Goal: Check status

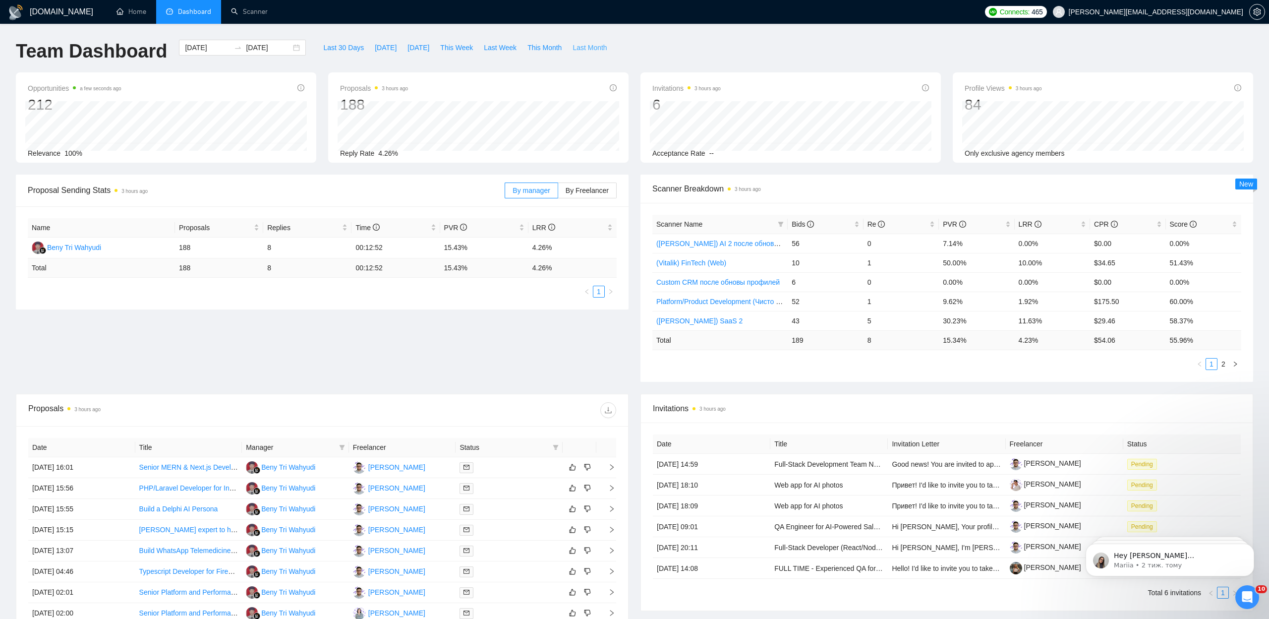
click at [600, 47] on span "Last Month" at bounding box center [590, 47] width 34 height 11
type input "[DATE]"
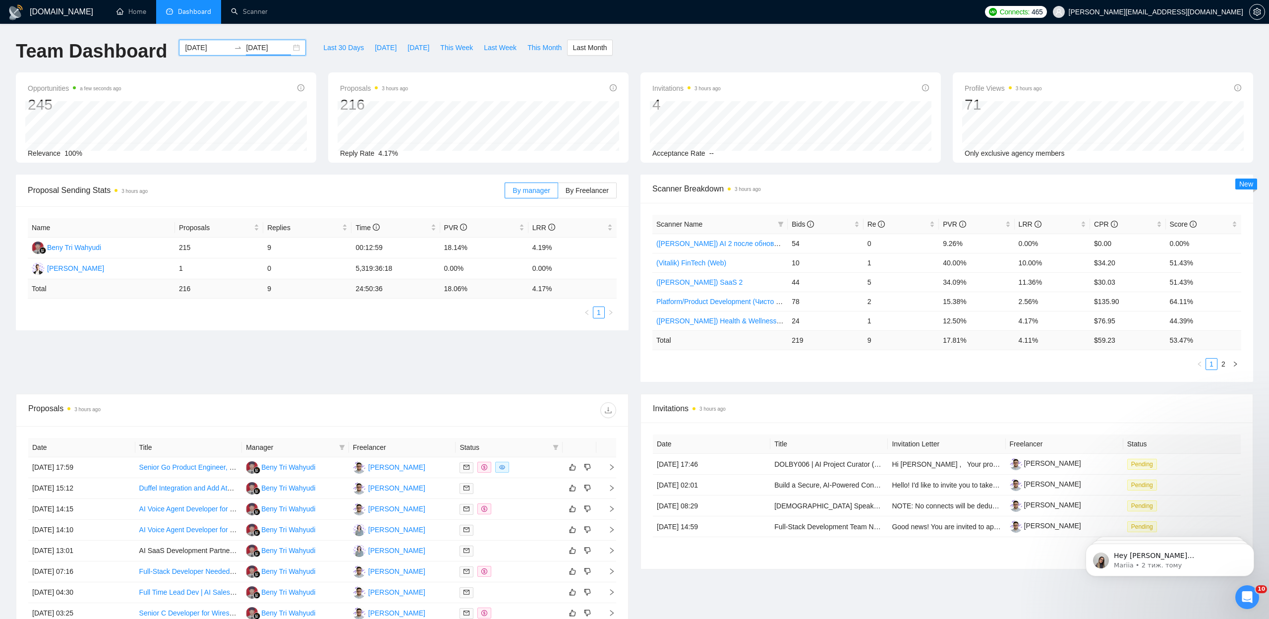
click at [280, 53] on input "[DATE]" at bounding box center [268, 47] width 45 height 11
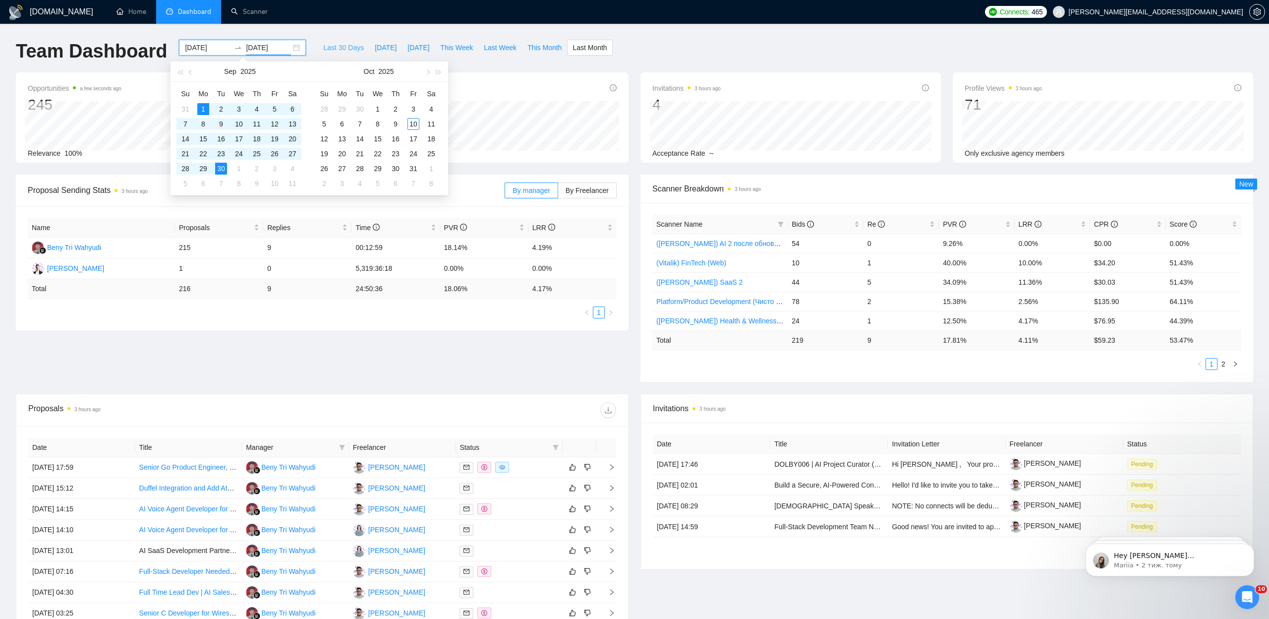
click at [329, 45] on span "Last 30 Days" at bounding box center [343, 47] width 41 height 11
type input "[DATE]"
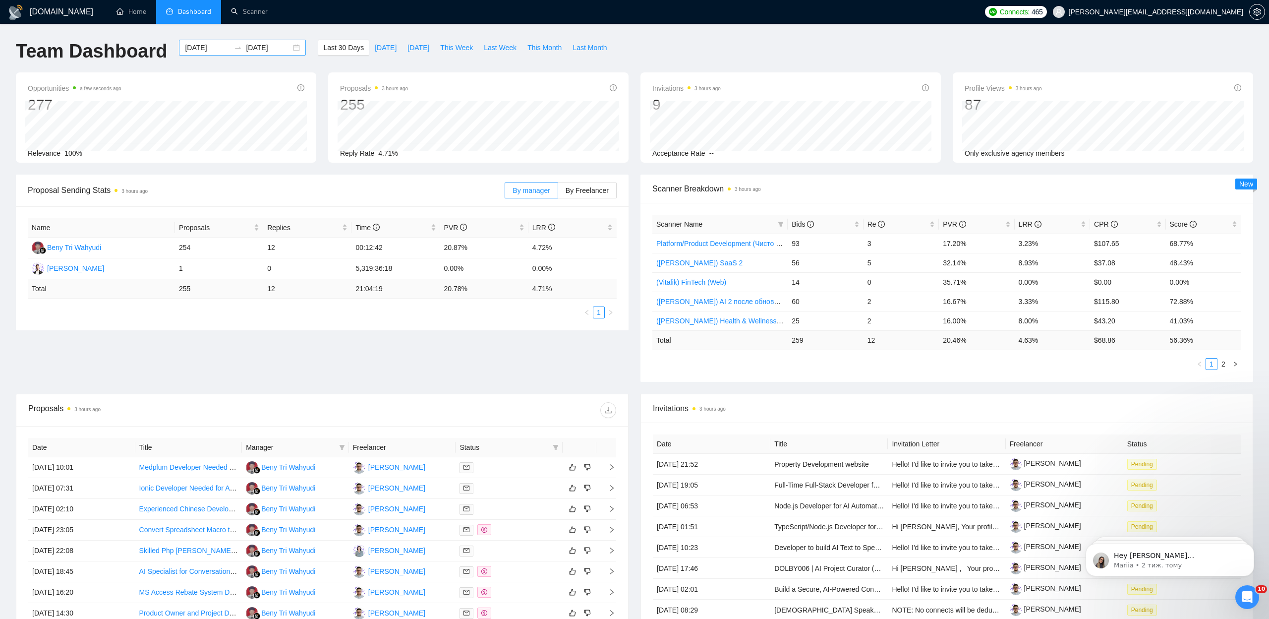
click at [285, 42] on div "[DATE] [DATE]" at bounding box center [242, 48] width 127 height 16
click at [191, 72] on span "button" at bounding box center [191, 71] width 5 height 5
type input "[DATE]"
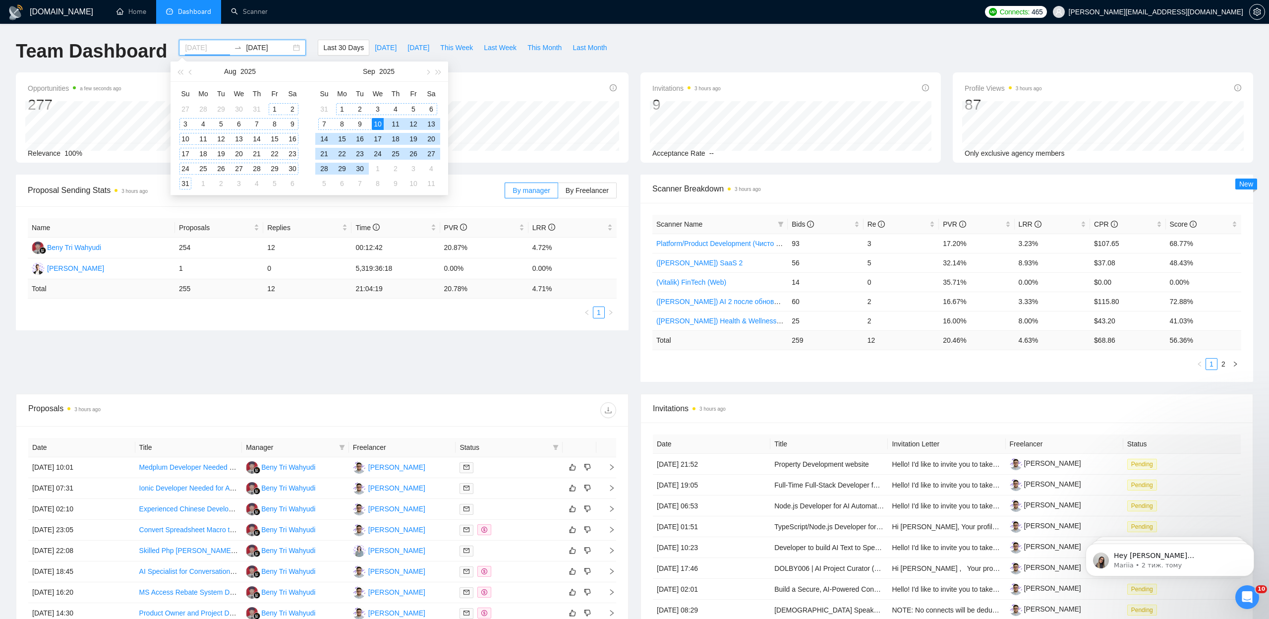
click at [275, 111] on div "1" at bounding box center [275, 109] width 12 height 12
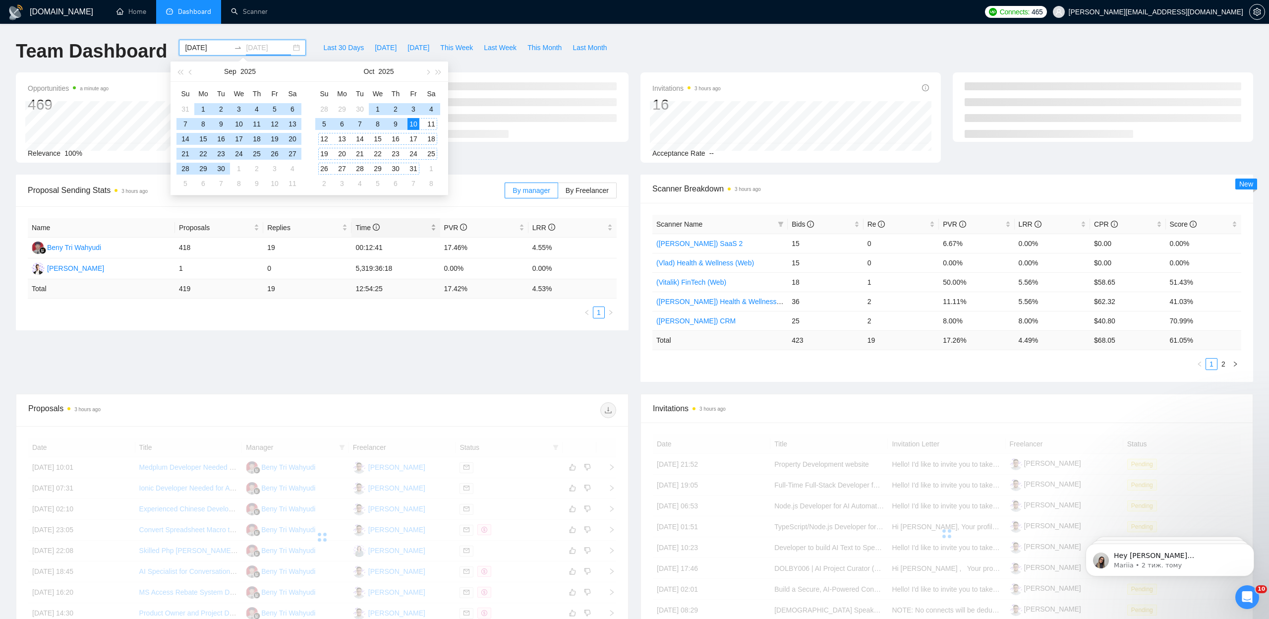
type input "[DATE]"
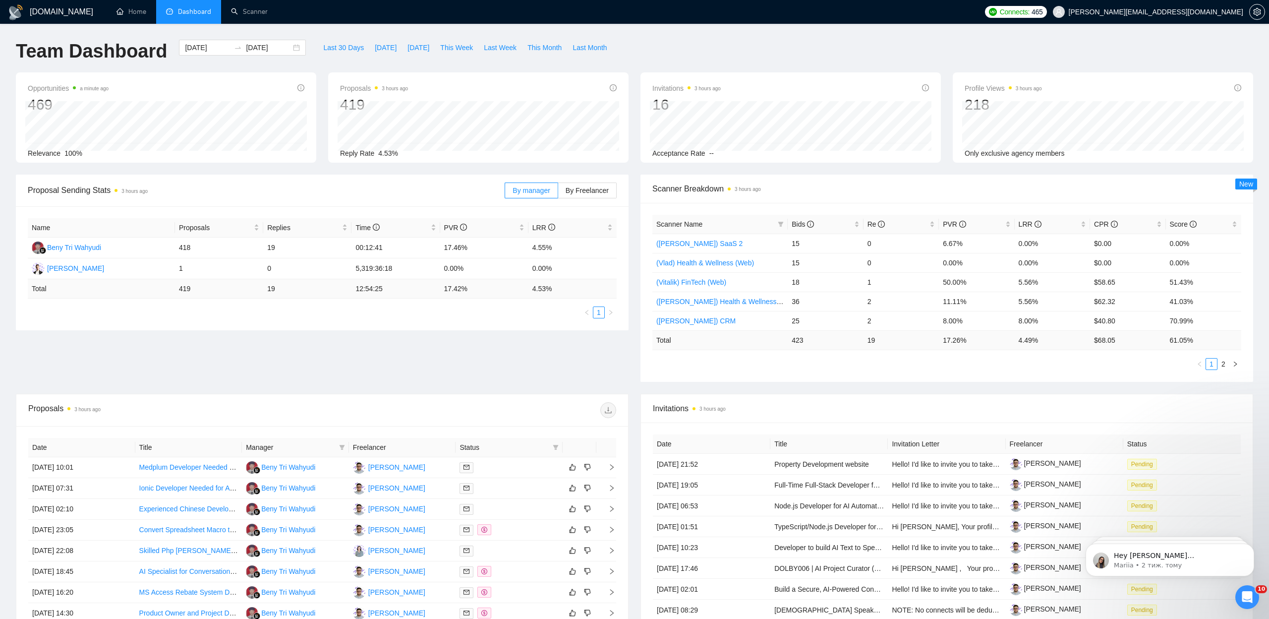
click at [274, 346] on div "Proposal Sending Stats 3 hours ago By manager By Freelancer Name Proposals Repl…" at bounding box center [635, 284] width 1250 height 219
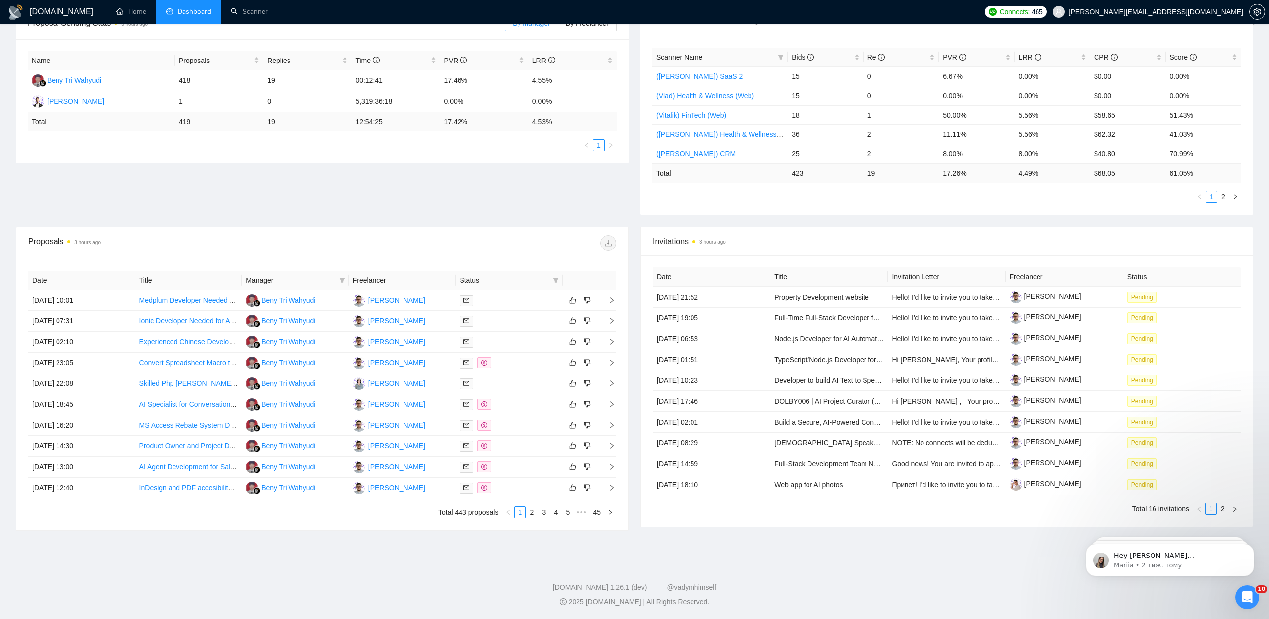
click at [637, 195] on div "Scanner Breakdown 3 hours ago Scanner Name Bids Re PVR LRR CPR Score ([PERSON_N…" at bounding box center [947, 110] width 625 height 207
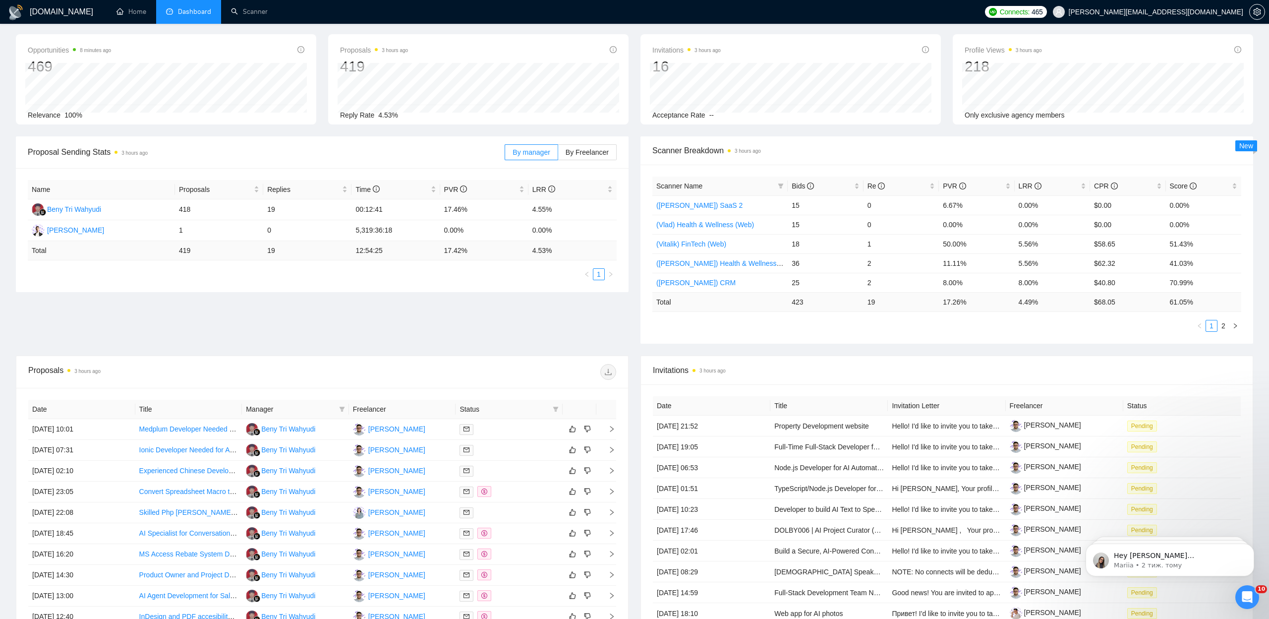
scroll to position [0, 0]
